Goal: Task Accomplishment & Management: Use online tool/utility

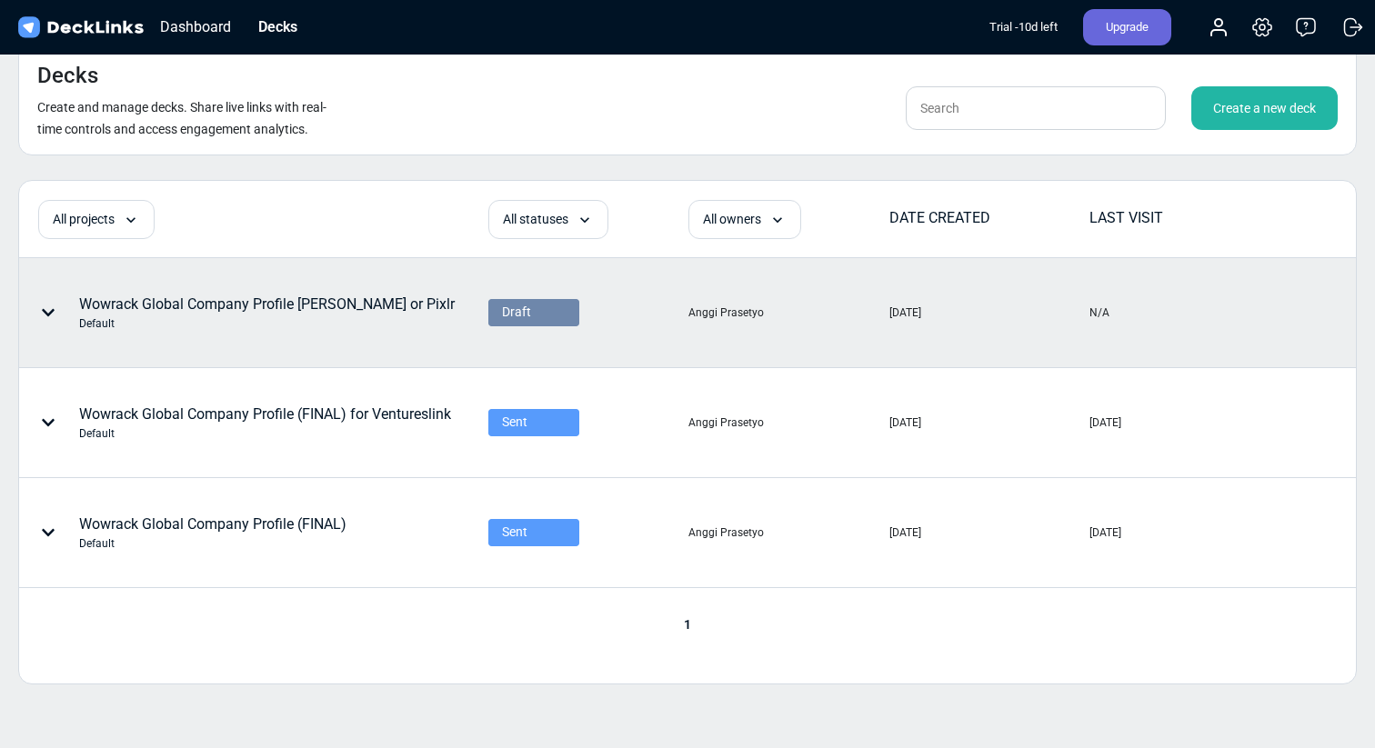
click at [517, 310] on span "Draft" at bounding box center [516, 312] width 29 height 19
click at [538, 375] on div "Sent" at bounding box center [533, 364] width 91 height 29
click at [432, 306] on div "Wowrack Global Company Profile [PERSON_NAME] or Pixlr Default" at bounding box center [267, 313] width 376 height 38
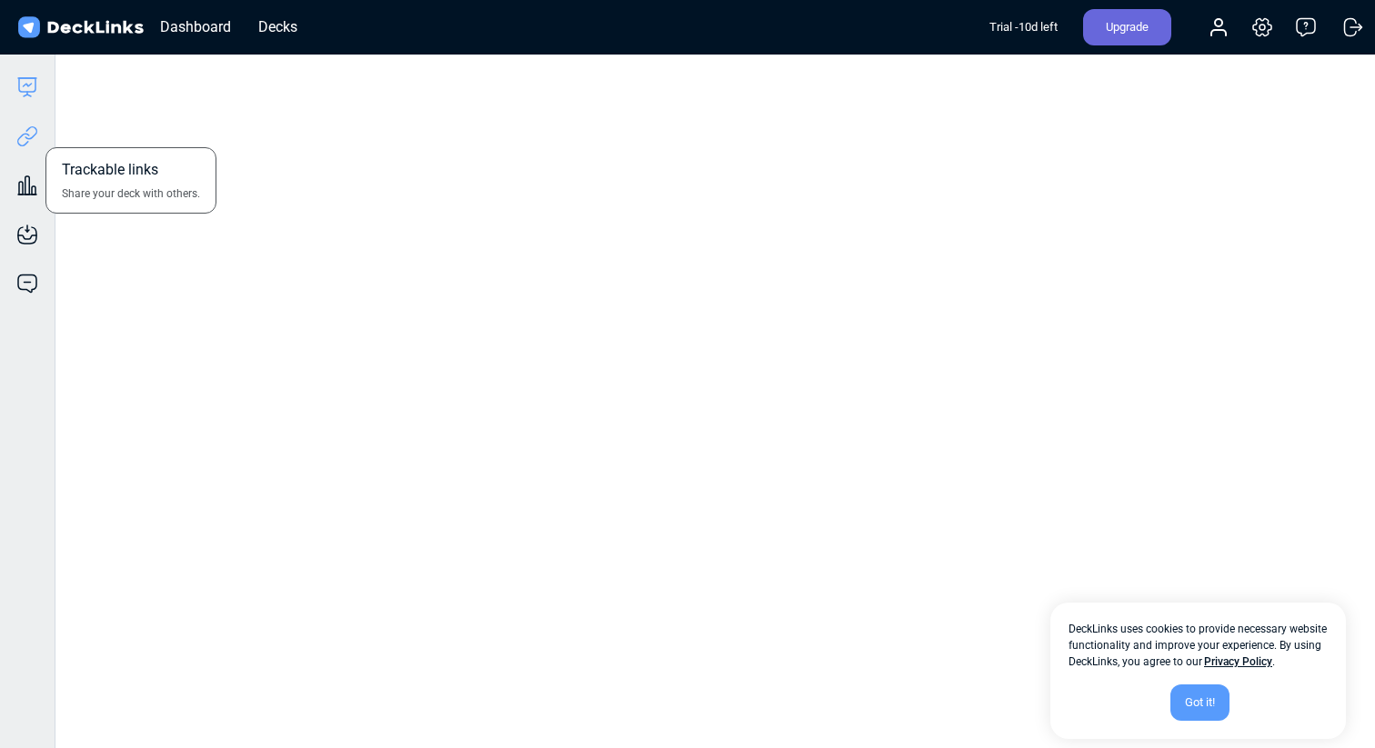
click at [25, 143] on icon at bounding box center [27, 136] width 22 height 22
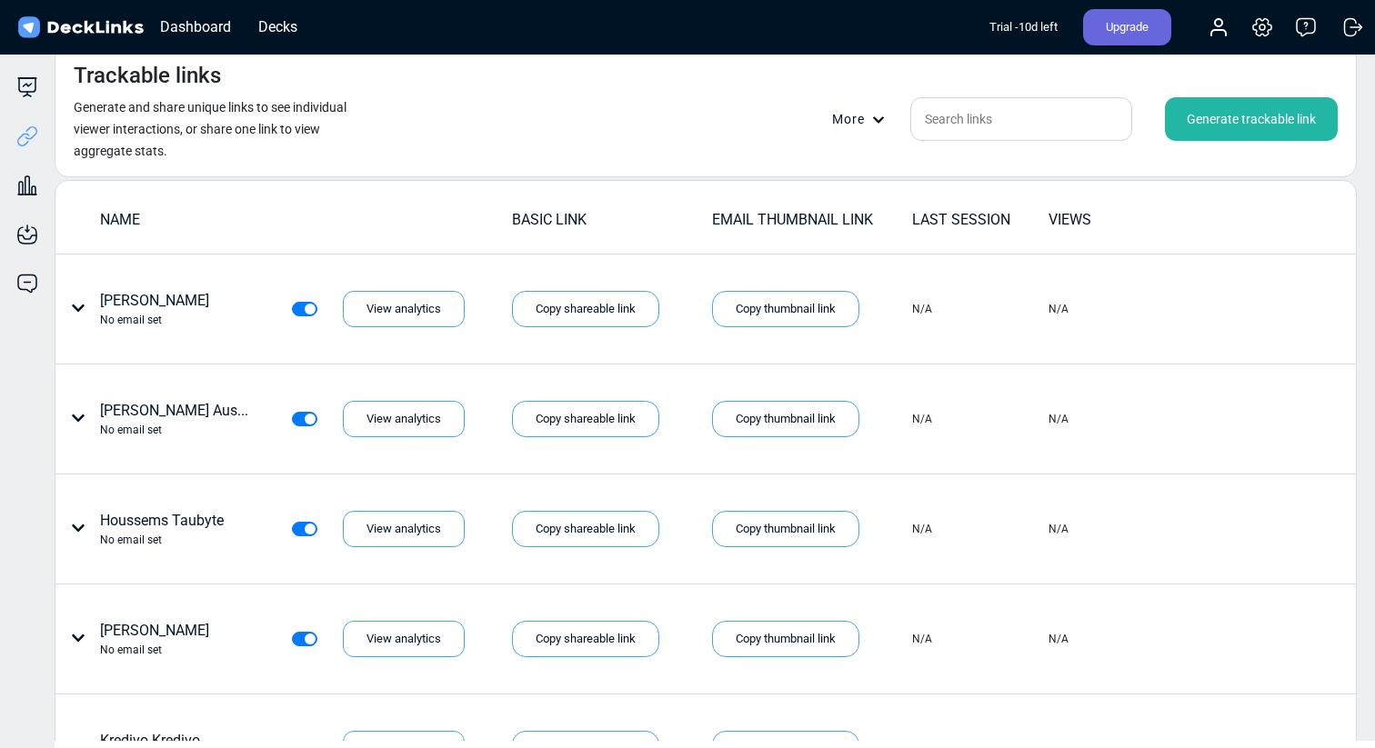
click at [1256, 104] on div "Generate trackable link" at bounding box center [1251, 119] width 173 height 44
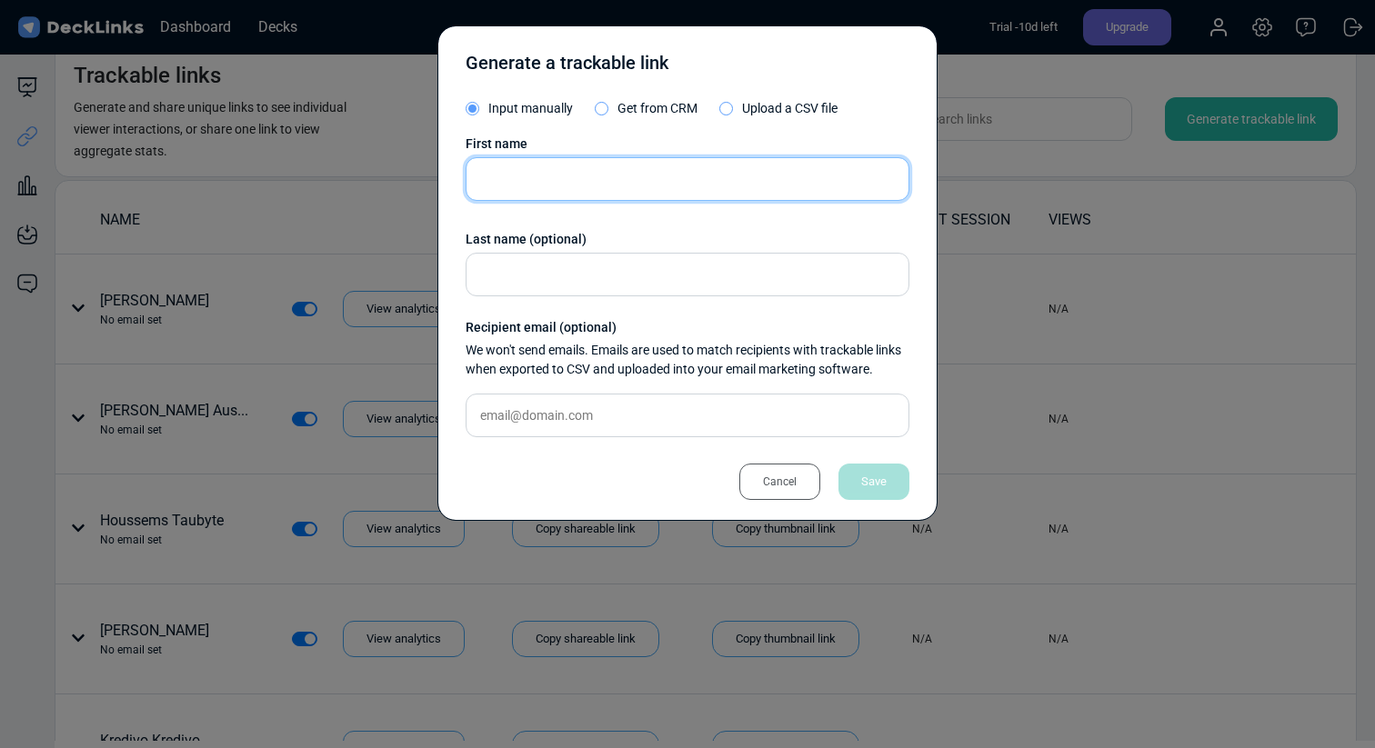
click at [805, 168] on input "text" at bounding box center [688, 179] width 444 height 44
paste input "[PERSON_NAME]"
type input "[PERSON_NAME]"
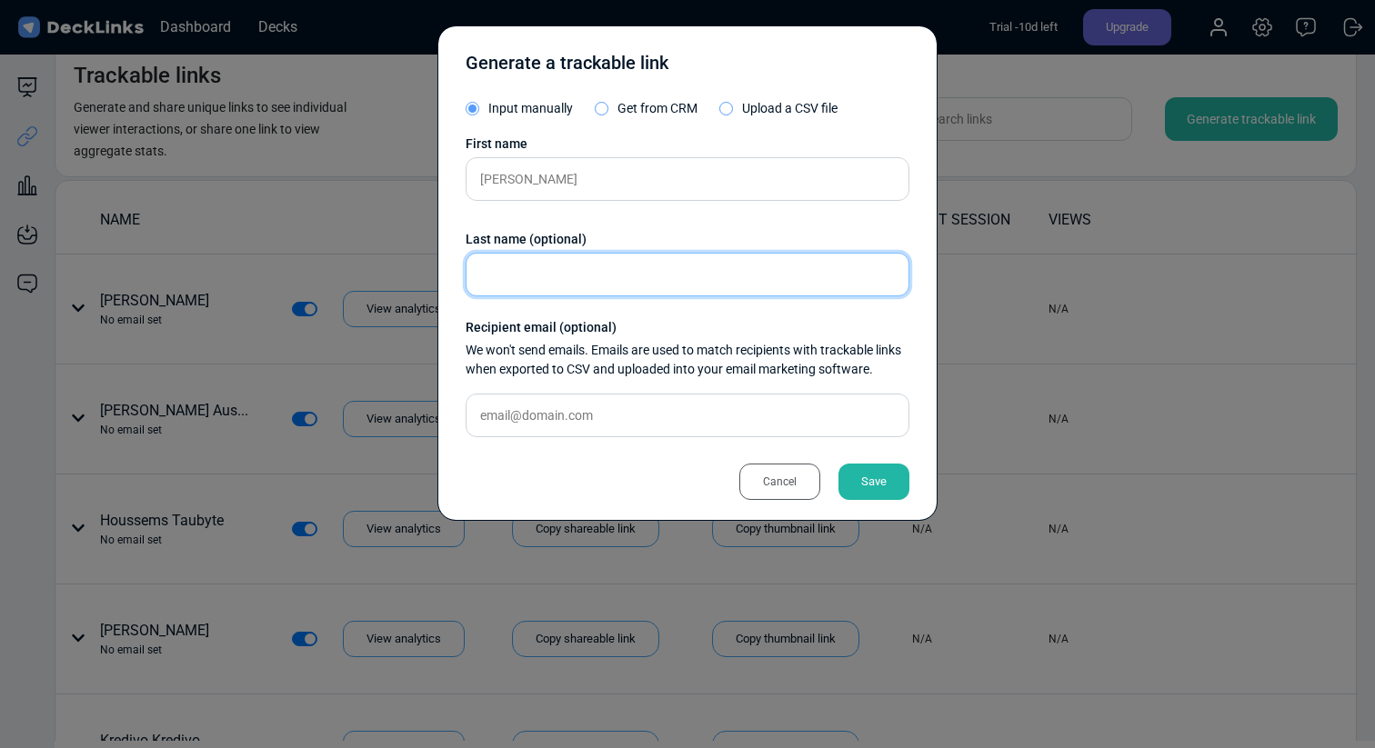
click at [629, 285] on input "text" at bounding box center [688, 275] width 444 height 44
click at [880, 490] on div "Save" at bounding box center [873, 482] width 71 height 36
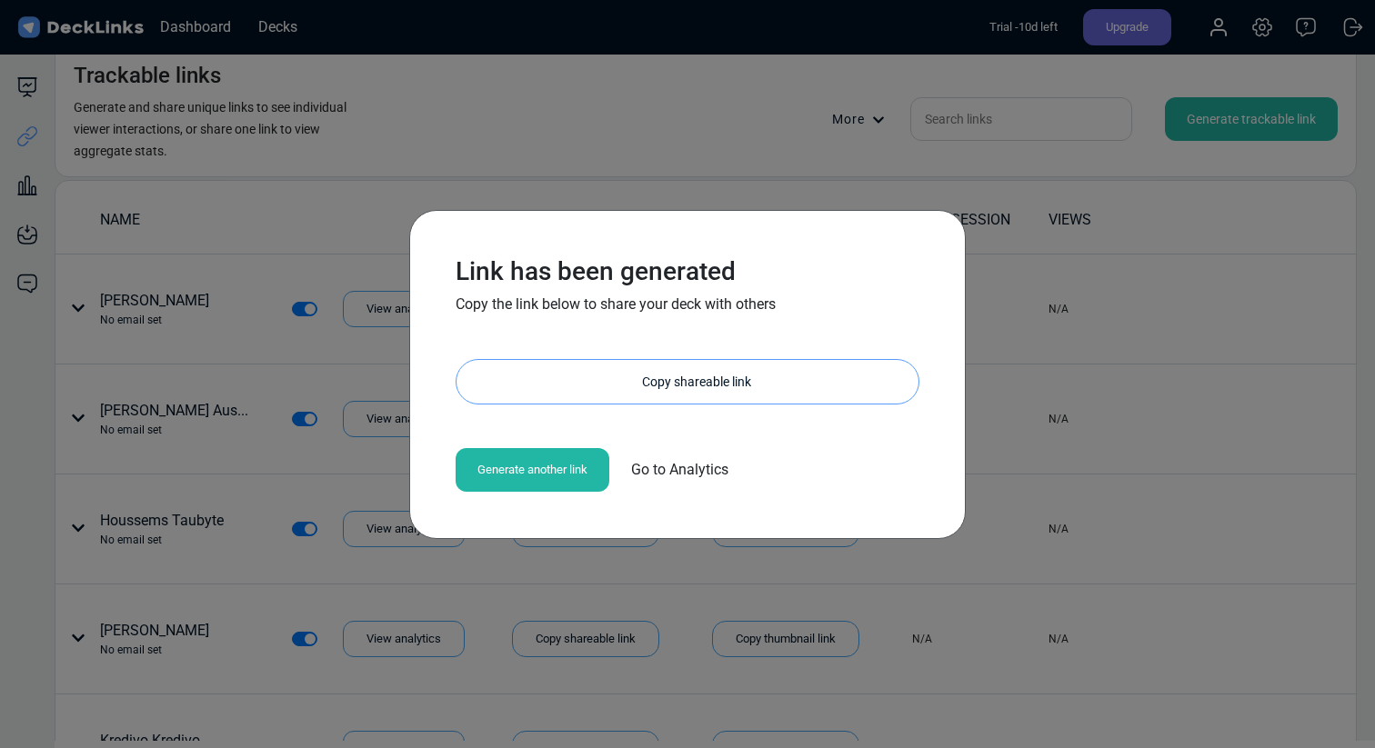
click at [742, 391] on div "Copy shareable link" at bounding box center [697, 382] width 444 height 44
